Goal: Information Seeking & Learning: Learn about a topic

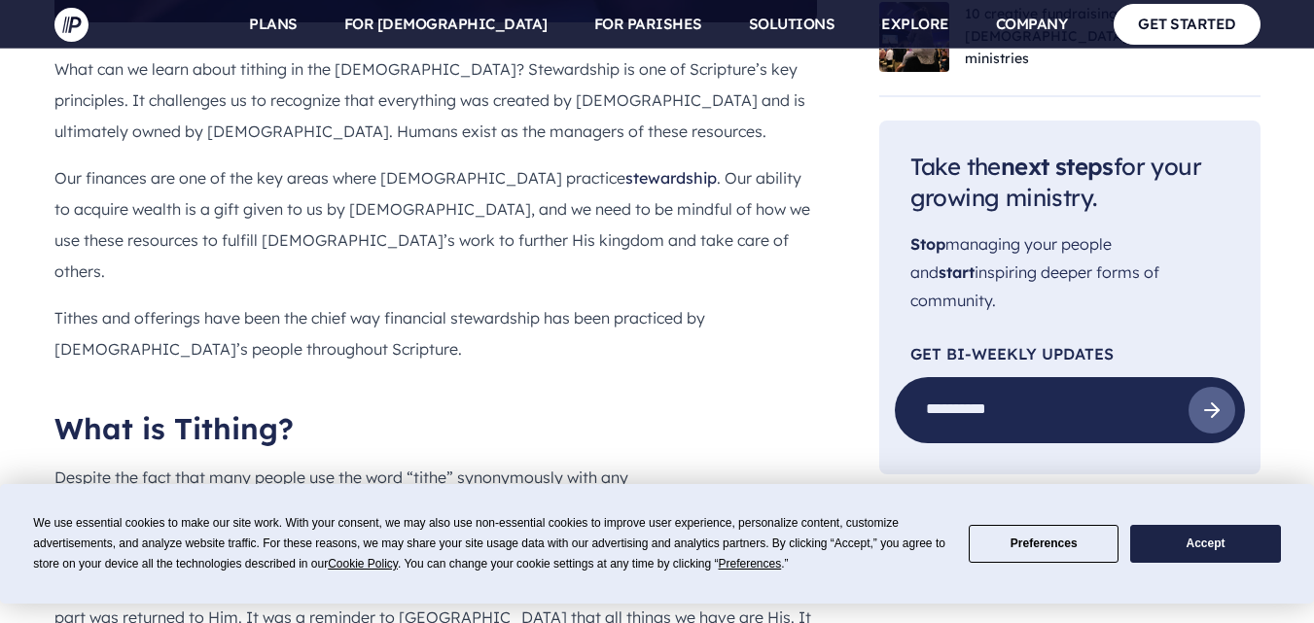
scroll to position [1144, 0]
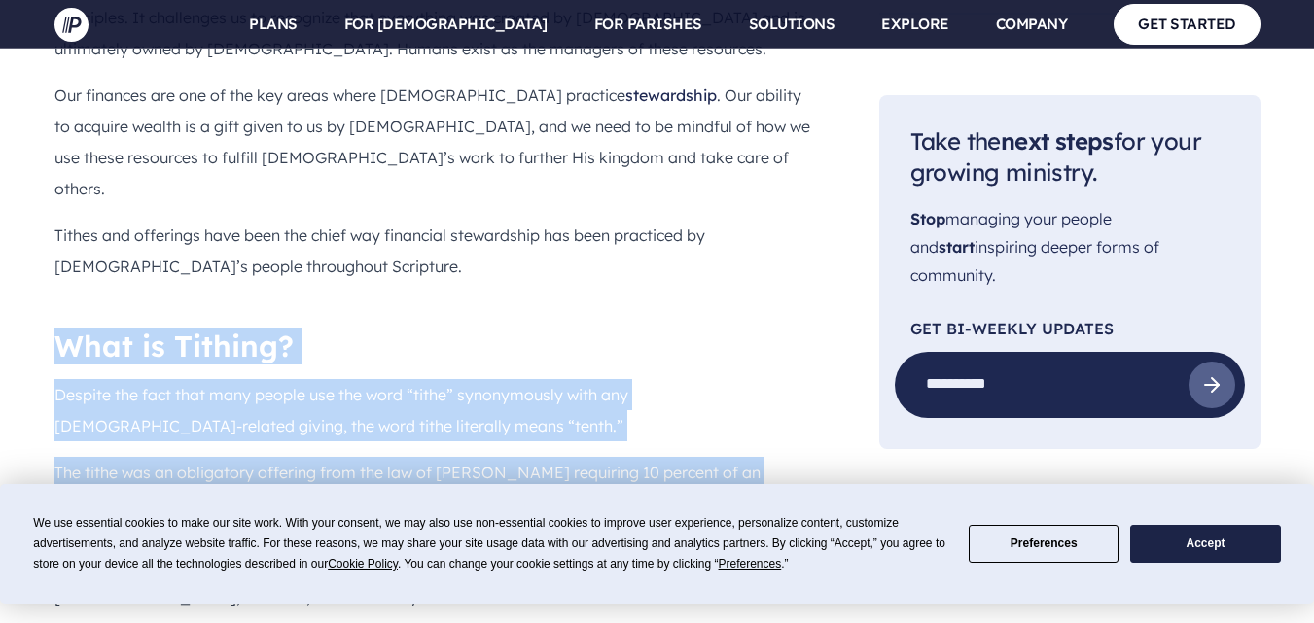
drag, startPoint x: 63, startPoint y: 223, endPoint x: 435, endPoint y: 451, distance: 436.1
click at [435, 451] on div "What can we learn about tithing in the [DEMOGRAPHIC_DATA]? Stewardship is one o…" at bounding box center [435, 416] width 762 height 891
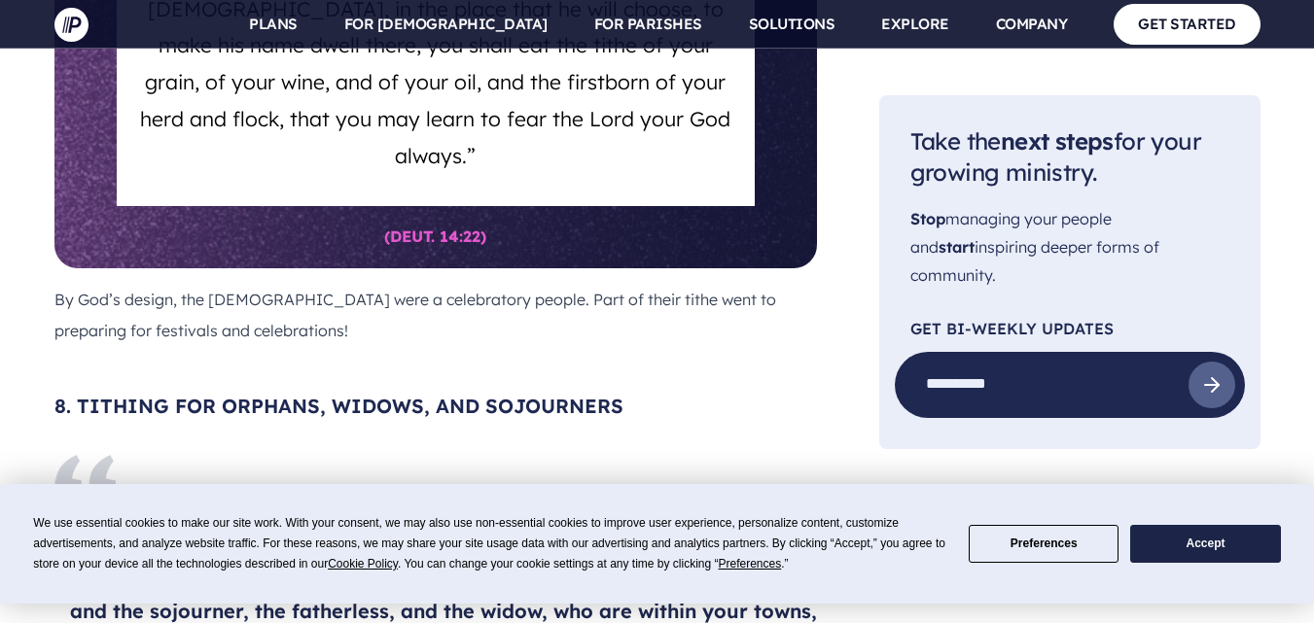
scroll to position [8612, 0]
drag, startPoint x: 60, startPoint y: 181, endPoint x: 621, endPoint y: 404, distance: 604.0
copy div "How [DEMOGRAPHIC_DATA] Tithed The [DEMOGRAPHIC_DATA] didn’t think about the tit…"
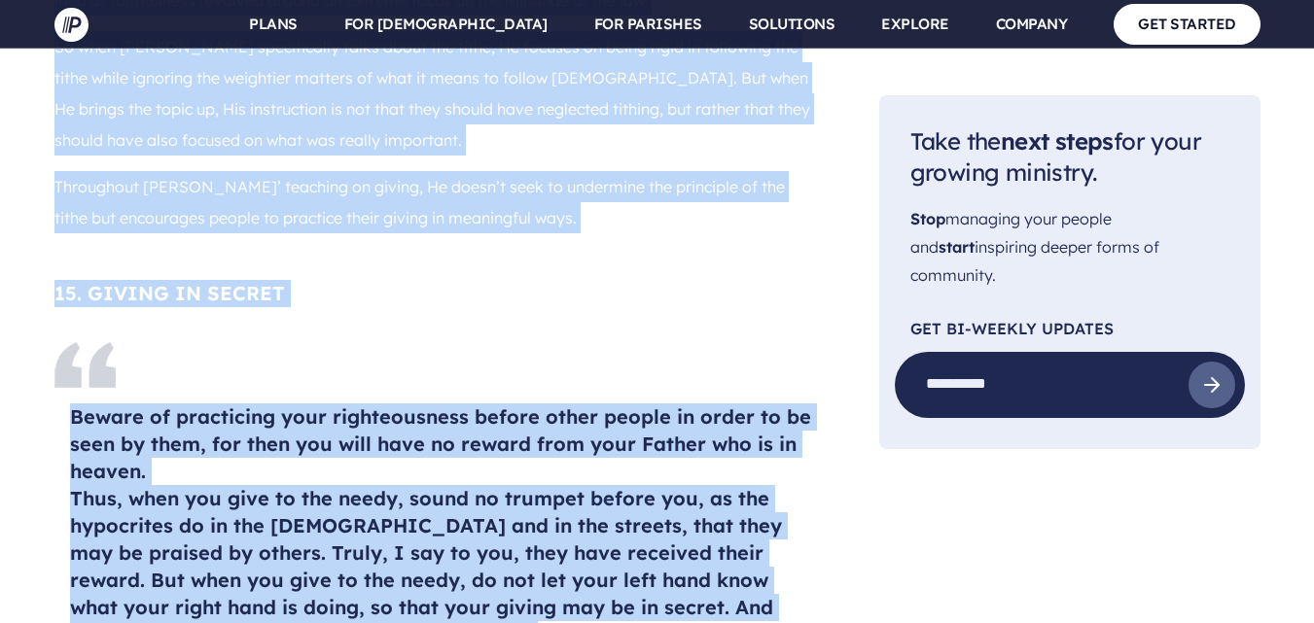
scroll to position [14129, 0]
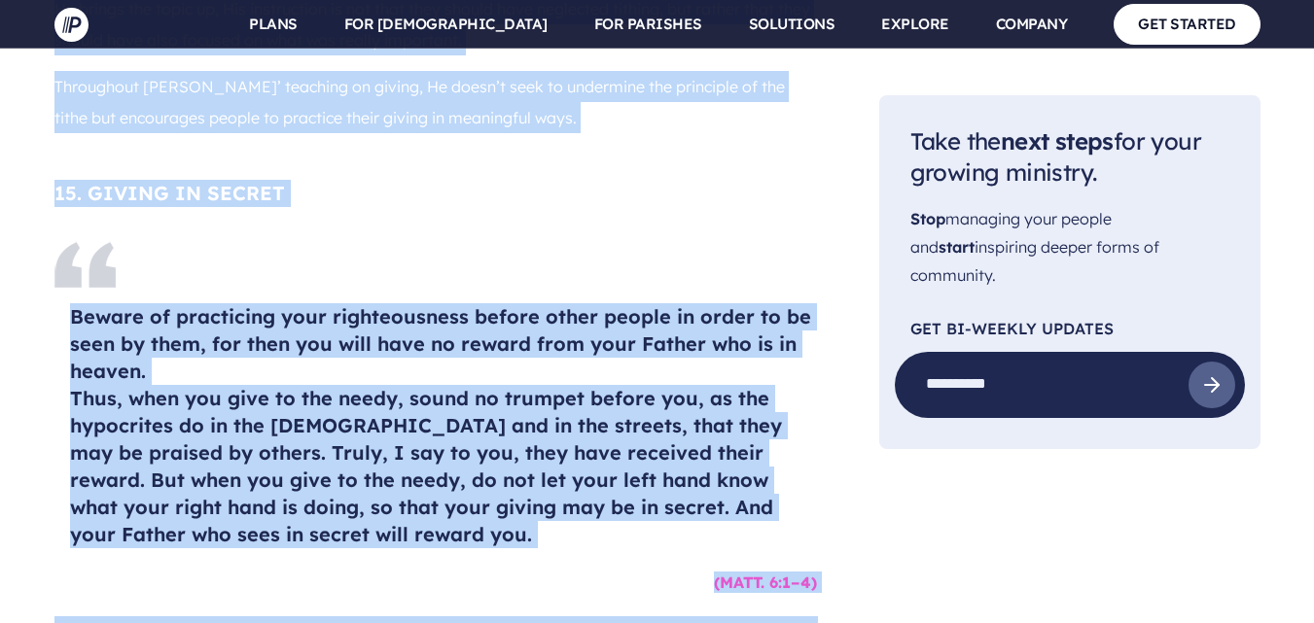
drag, startPoint x: 55, startPoint y: 163, endPoint x: 444, endPoint y: 278, distance: 405.5
copy div "Lore Ipsum Dolo sitam Consect Adip Elits doe Tempori ut labo etdo mag aliquaeni…"
